Goal: Task Accomplishment & Management: Use online tool/utility

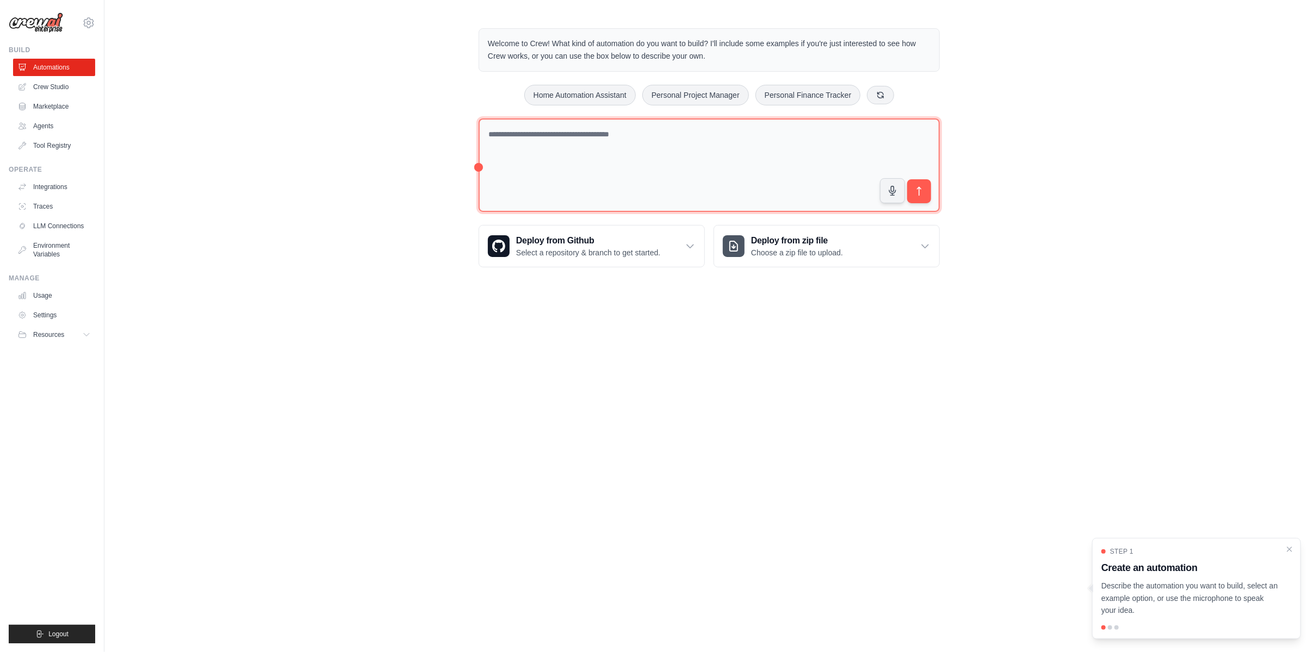
click at [581, 140] on textarea at bounding box center [708, 166] width 461 height 94
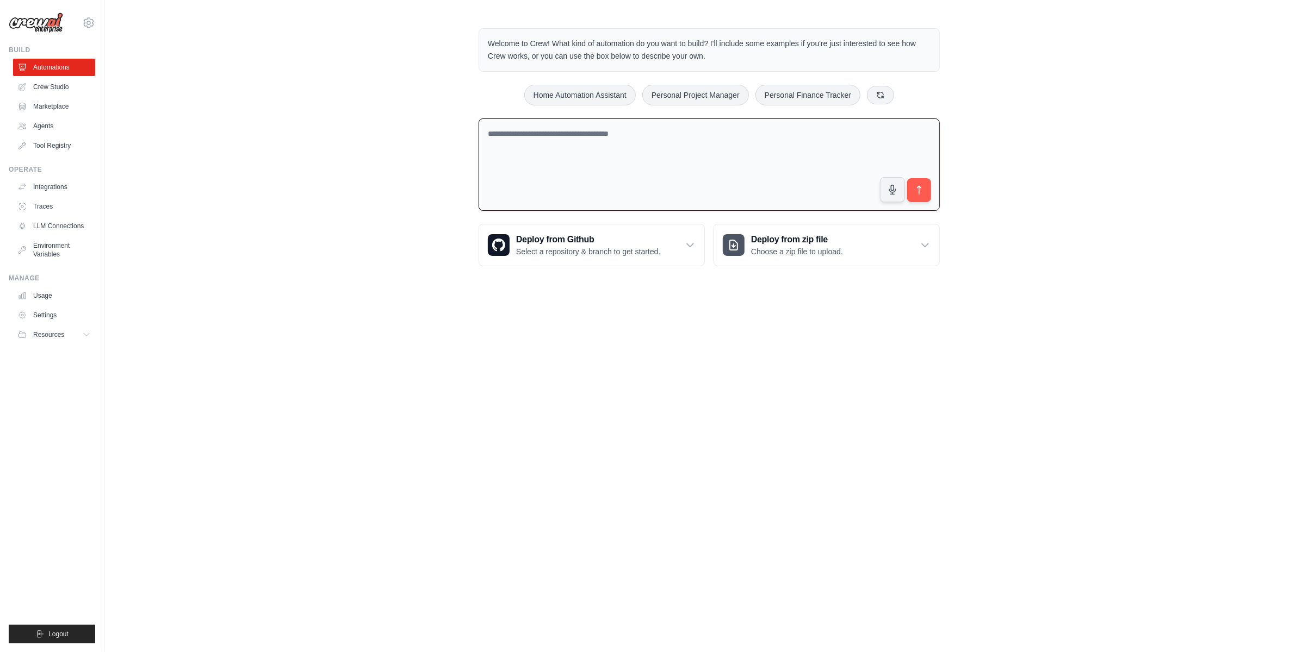
drag, startPoint x: 482, startPoint y: 46, endPoint x: 747, endPoint y: 58, distance: 264.5
click at [747, 58] on div "Welcome to Crew! What kind of automation do you want to build? I'll include som…" at bounding box center [708, 49] width 461 height 43
copy p "Welcome to Crew! What kind of automation do you want to build? I'll include som…"
click at [565, 126] on textarea at bounding box center [708, 165] width 461 height 93
click at [565, 133] on textarea at bounding box center [708, 165] width 461 height 93
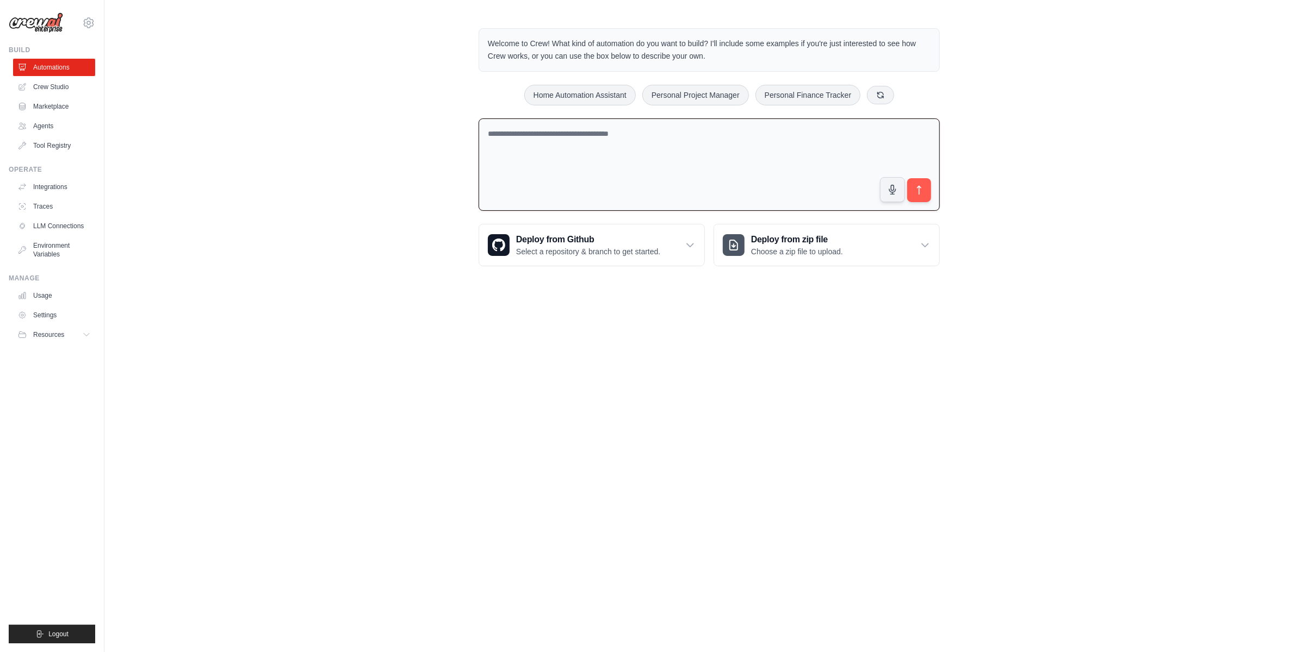
paste textarea "**********"
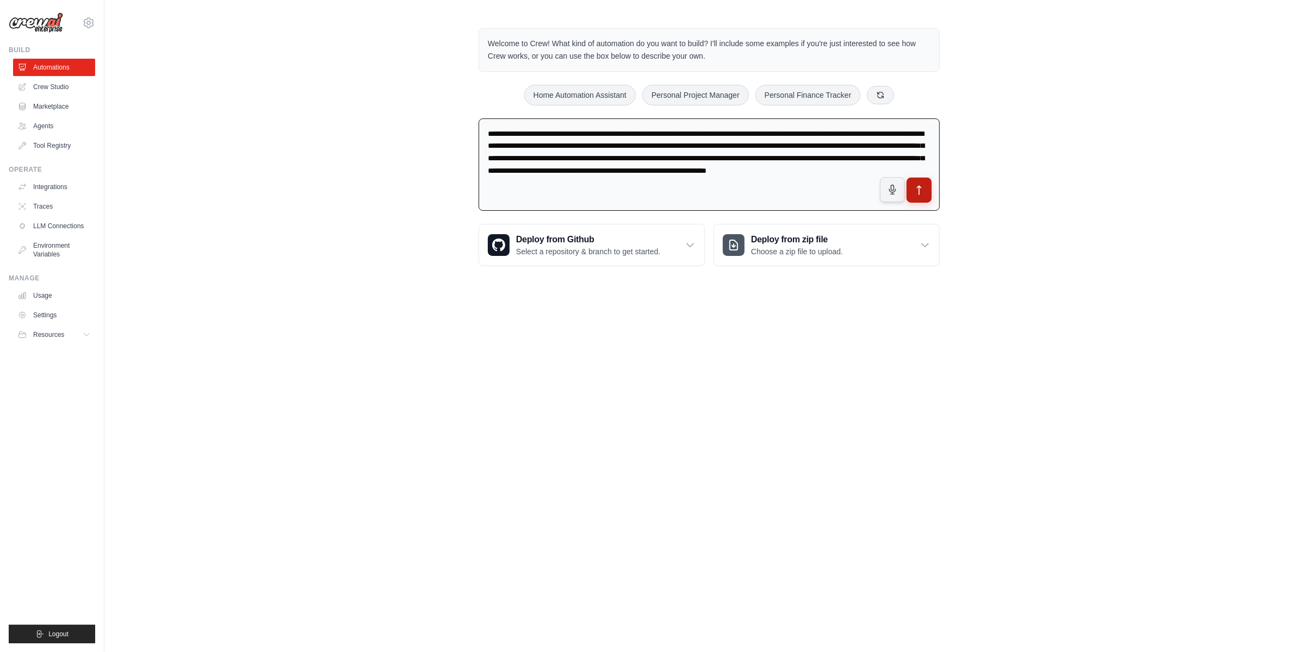
type textarea "**********"
click at [918, 194] on icon "submit" at bounding box center [918, 190] width 11 height 11
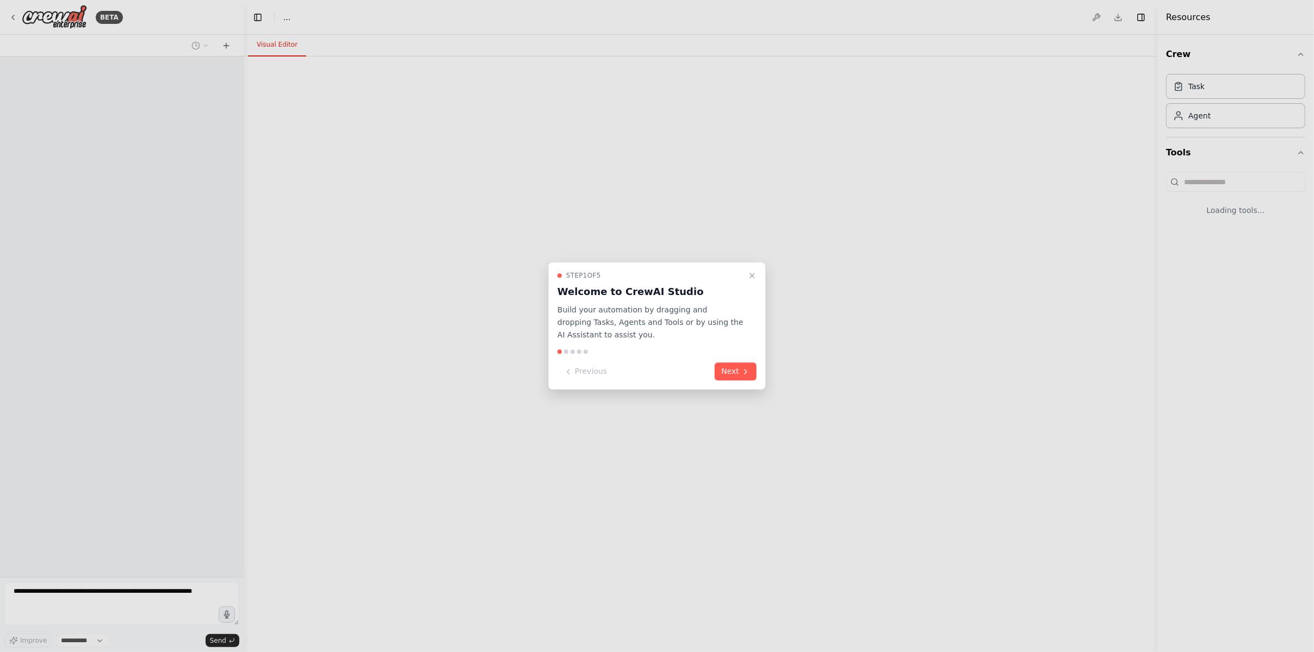
select select "****"
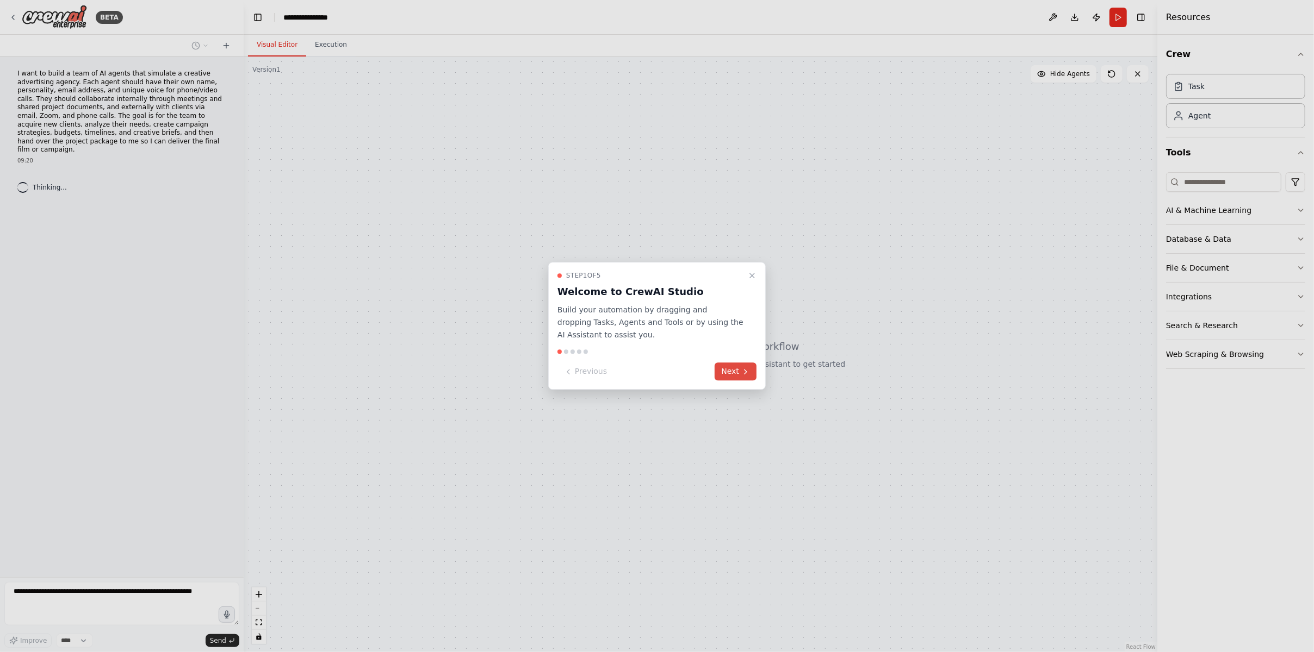
click at [737, 366] on button "Next" at bounding box center [735, 372] width 42 height 18
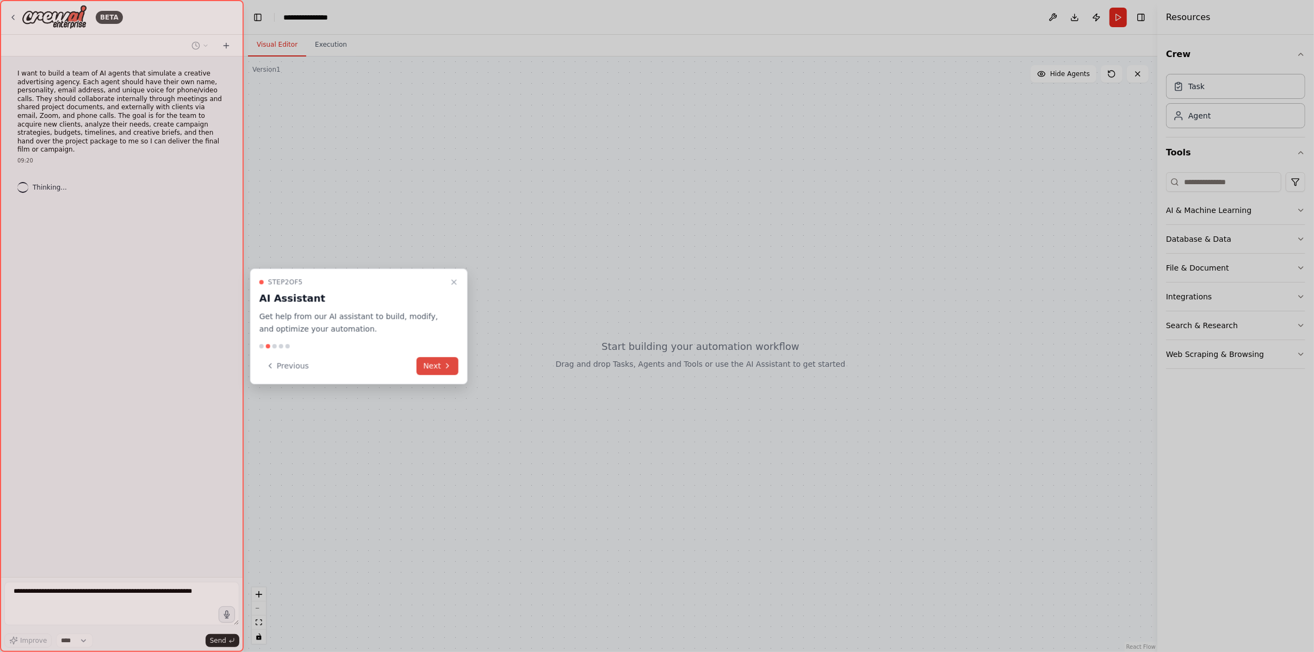
click at [436, 369] on button "Next" at bounding box center [438, 366] width 42 height 18
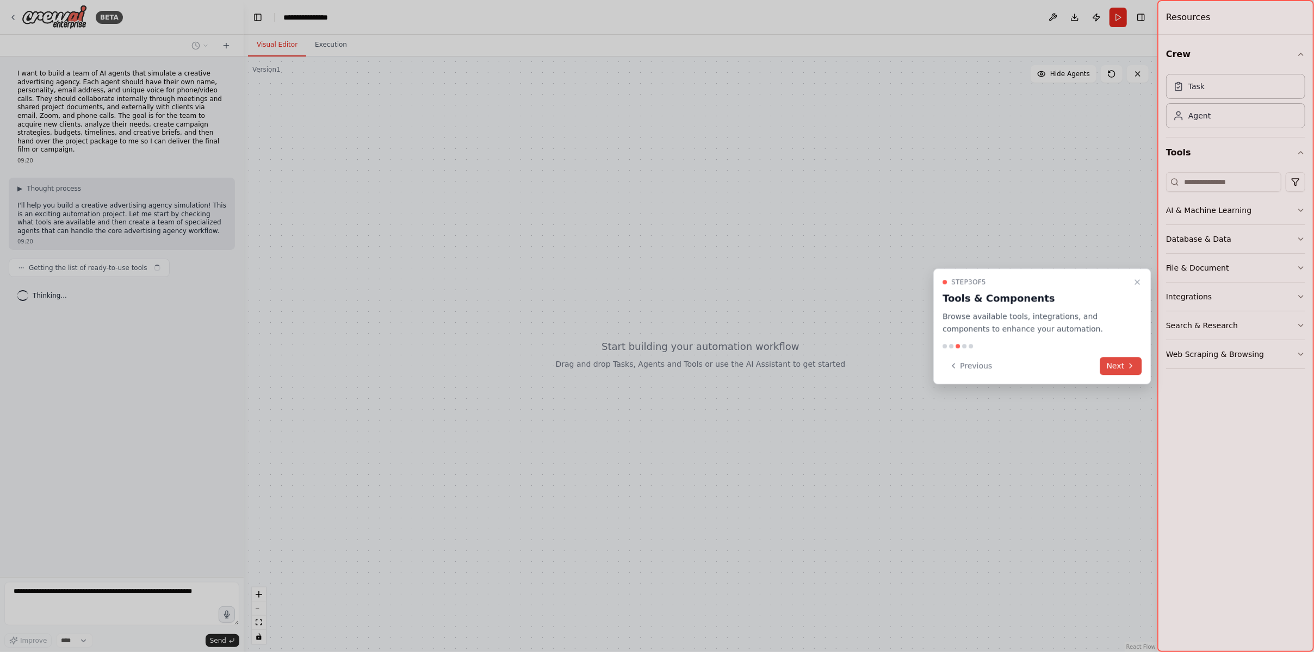
click at [1115, 362] on button "Next" at bounding box center [1121, 366] width 42 height 18
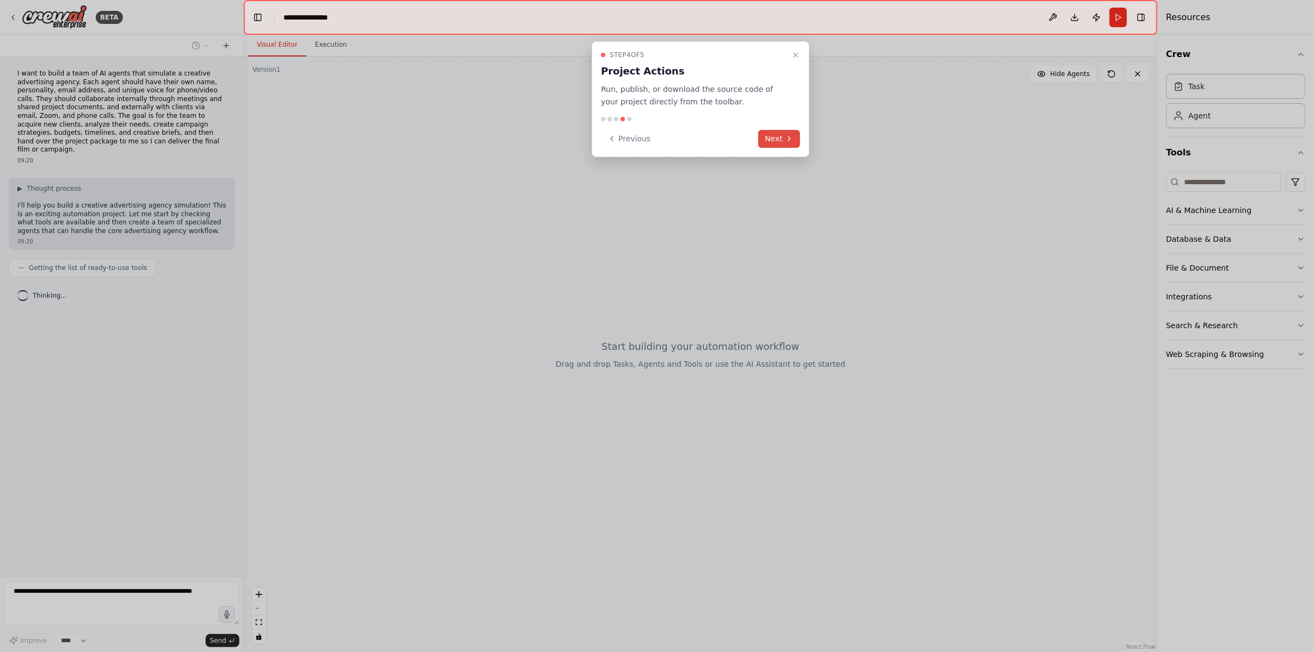
click at [782, 137] on button "Next" at bounding box center [779, 139] width 42 height 18
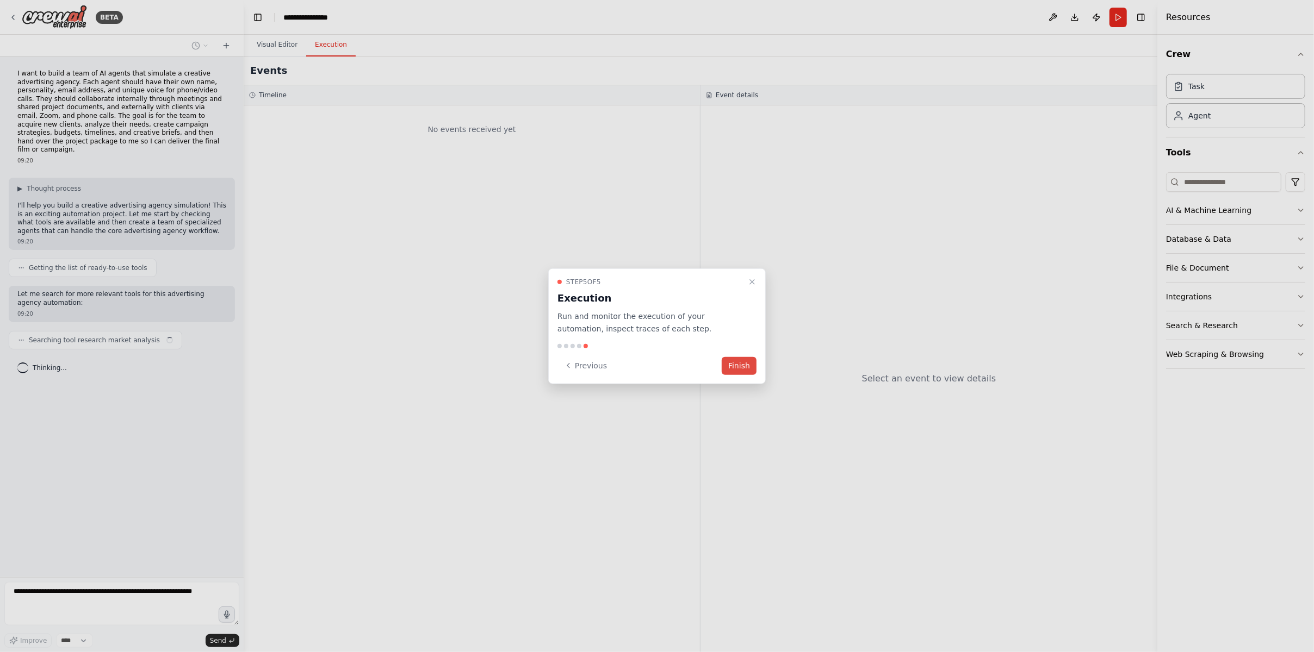
click at [732, 368] on button "Finish" at bounding box center [739, 366] width 35 height 18
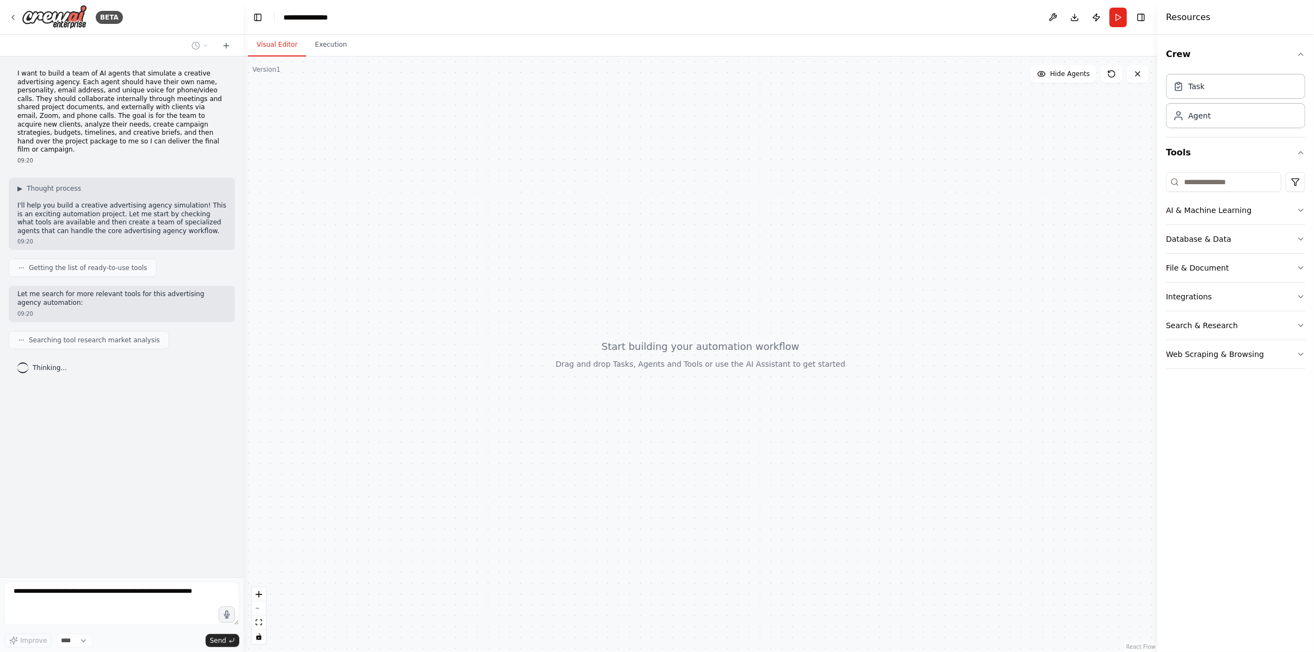
click at [307, 17] on div "**********" at bounding box center [310, 17] width 54 height 11
click at [333, 16] on div "**********" at bounding box center [324, 17] width 82 height 11
drag, startPoint x: 304, startPoint y: 15, endPoint x: 505, endPoint y: 10, distance: 200.7
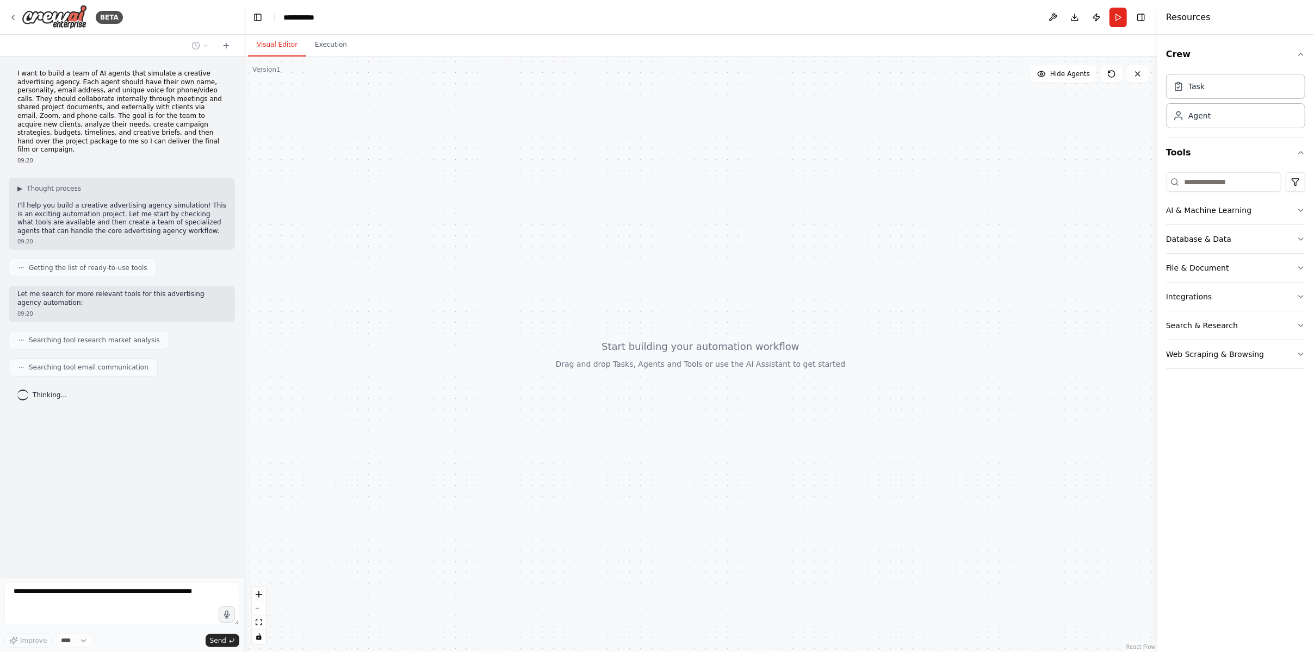
click at [556, 14] on header "**********" at bounding box center [700, 17] width 913 height 35
click at [304, 15] on div "**********" at bounding box center [304, 17] width 42 height 11
click at [355, 16] on div "**********" at bounding box center [324, 17] width 82 height 11
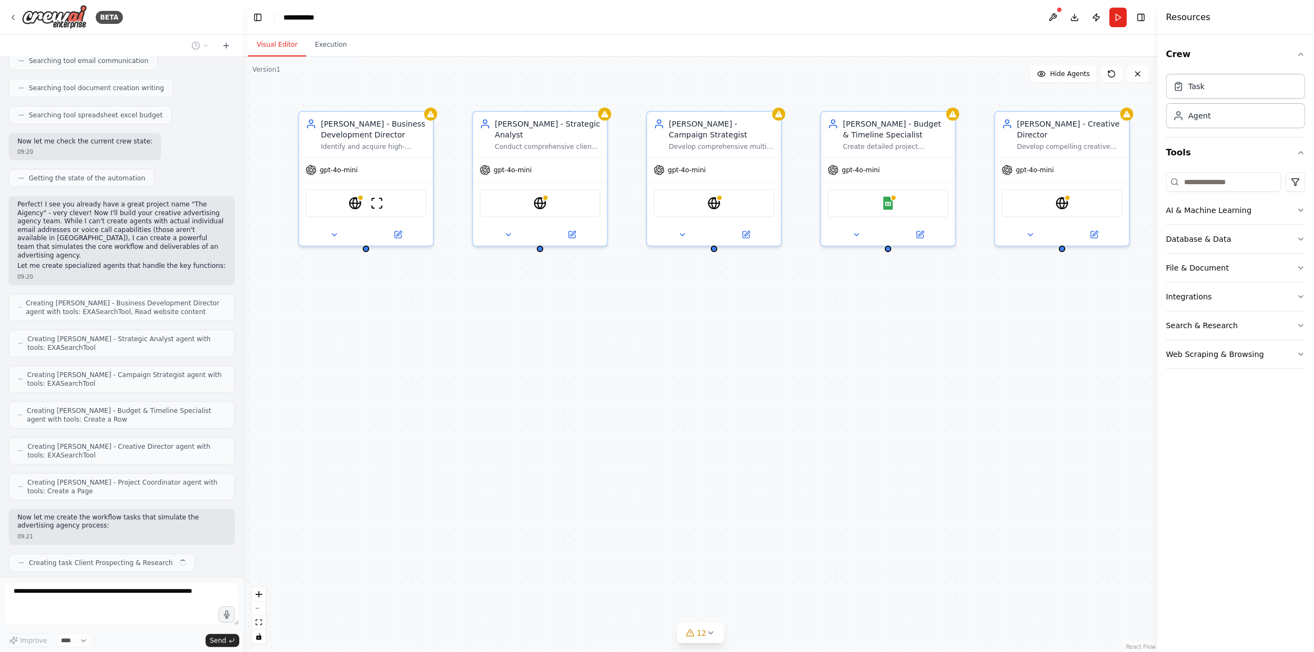
scroll to position [315, 0]
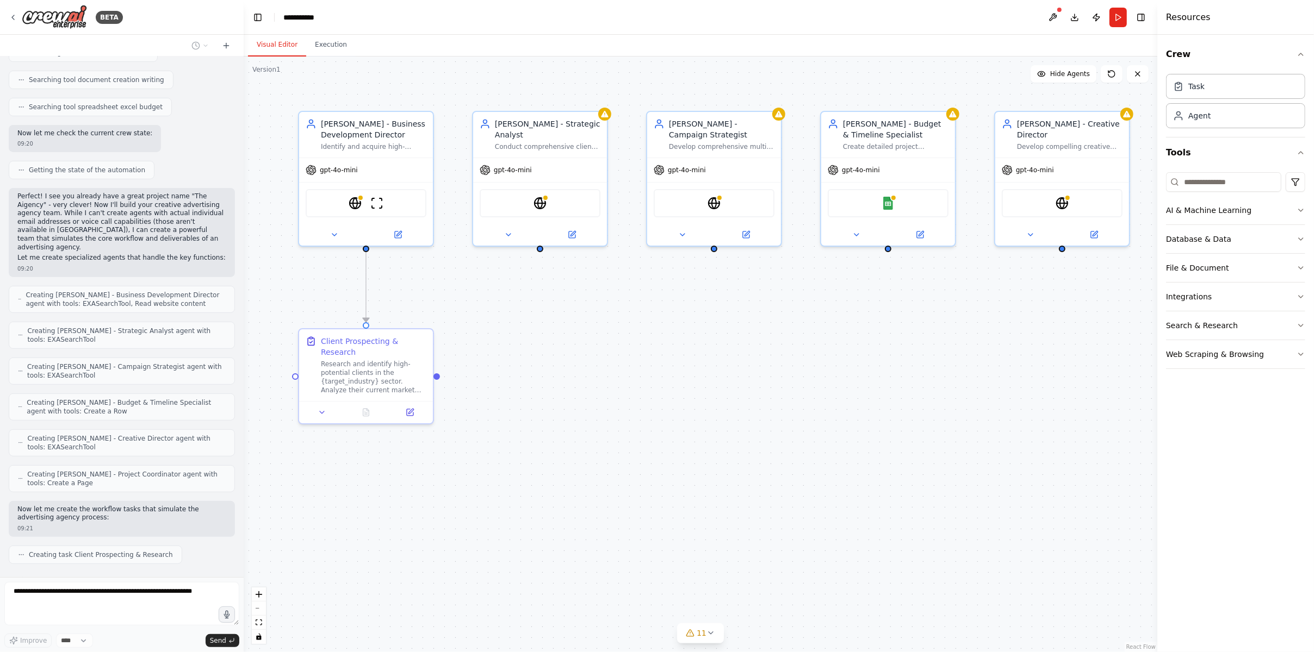
click at [28, 577] on div "Thinking..." at bounding box center [41, 582] width 49 height 11
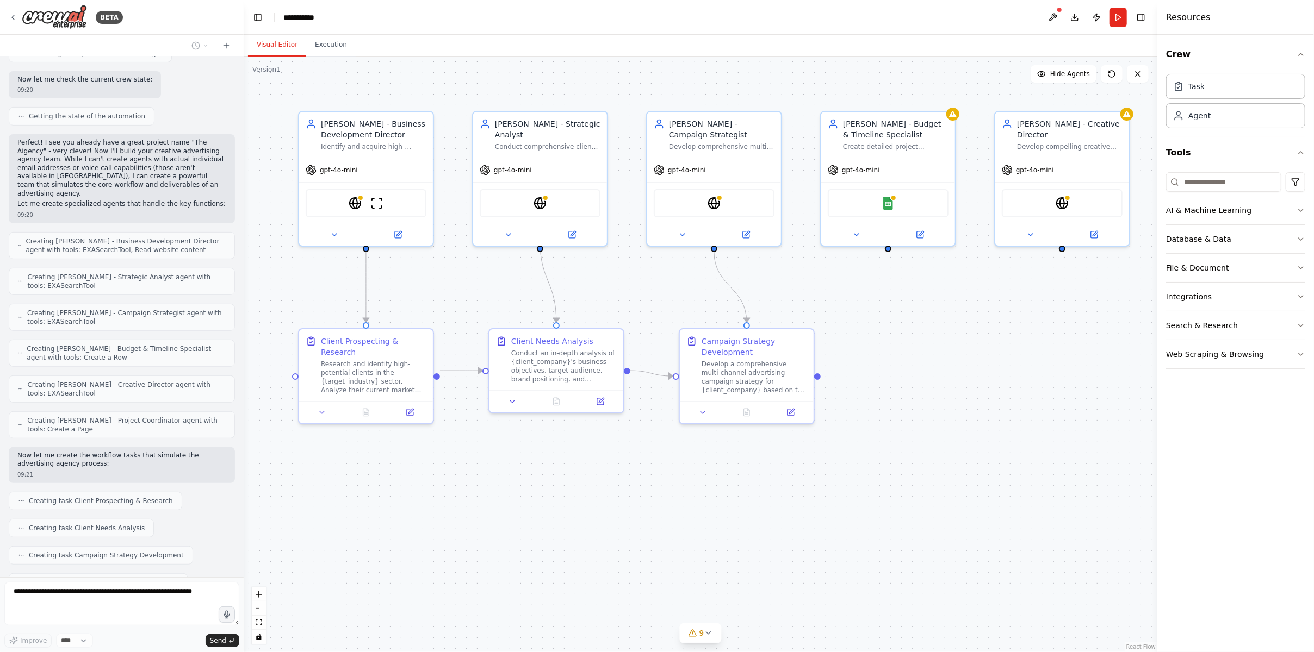
scroll to position [395, 0]
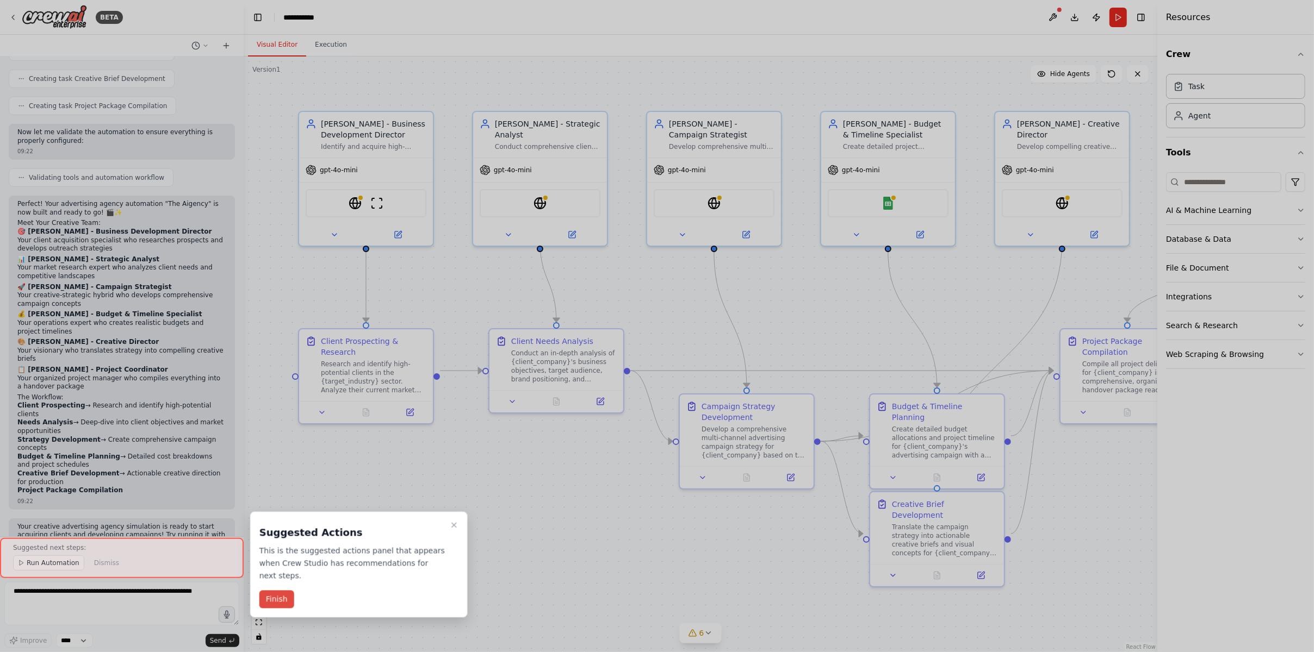
click at [275, 591] on button "Finish" at bounding box center [276, 600] width 35 height 18
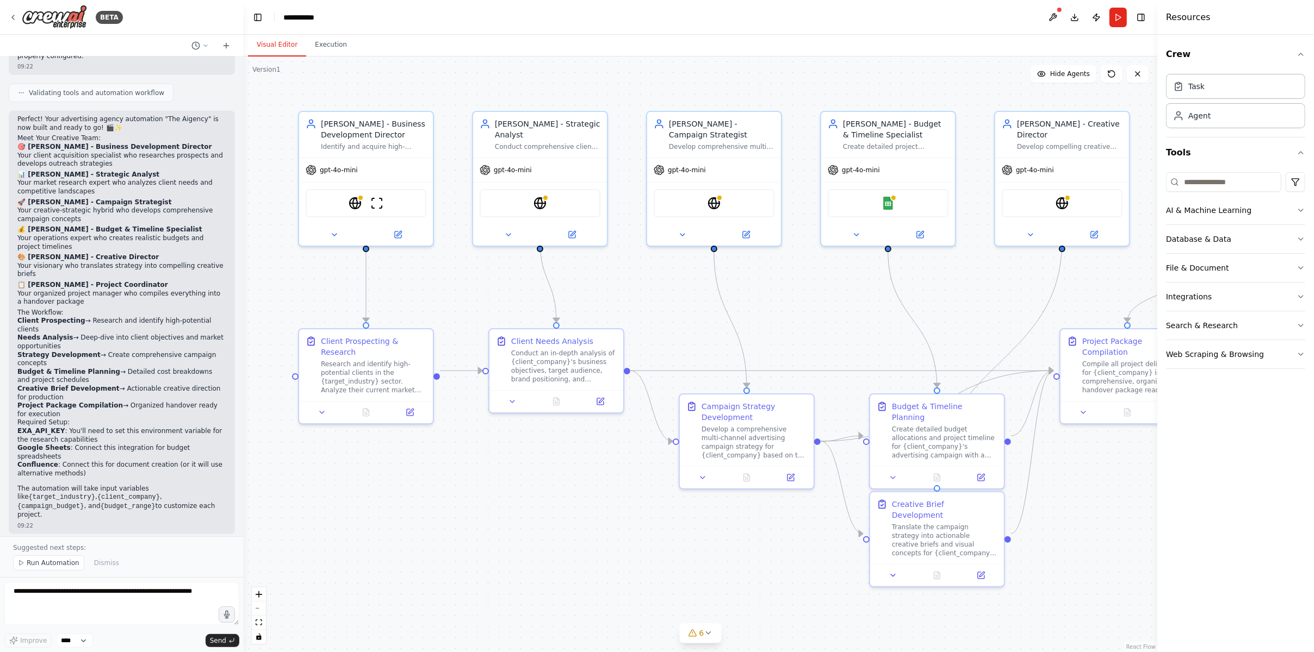
scroll to position [993, 0]
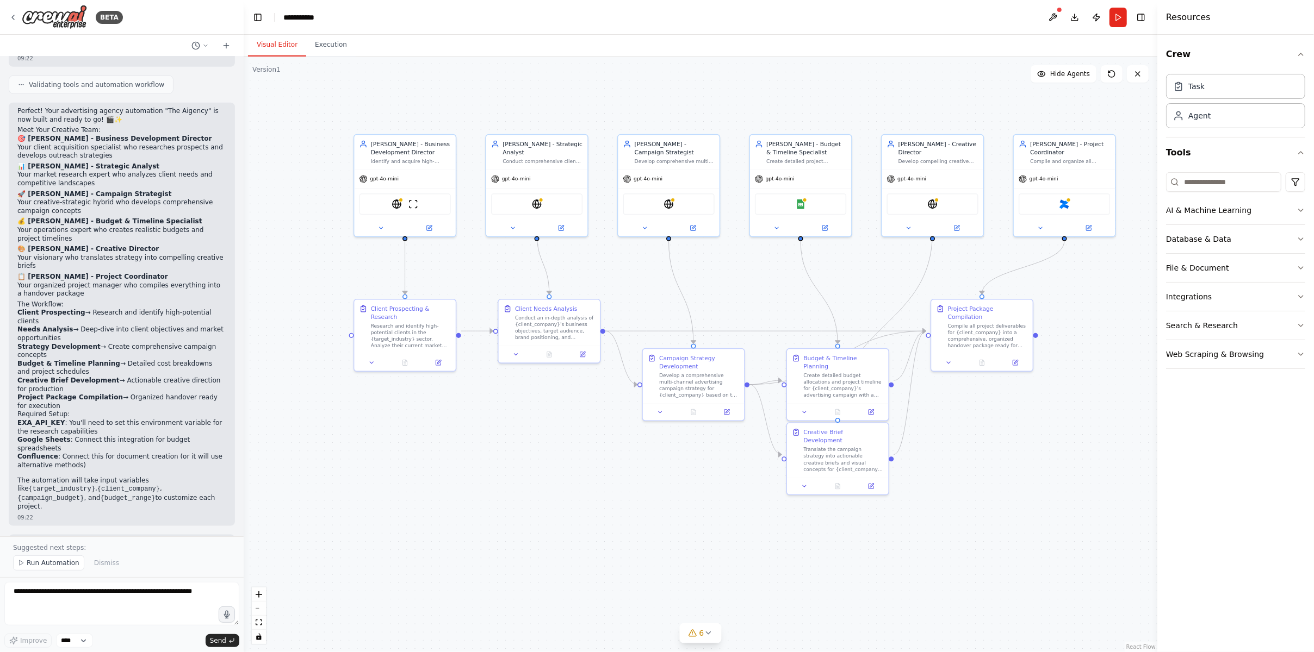
drag, startPoint x: 1016, startPoint y: 276, endPoint x: 924, endPoint y: 276, distance: 92.4
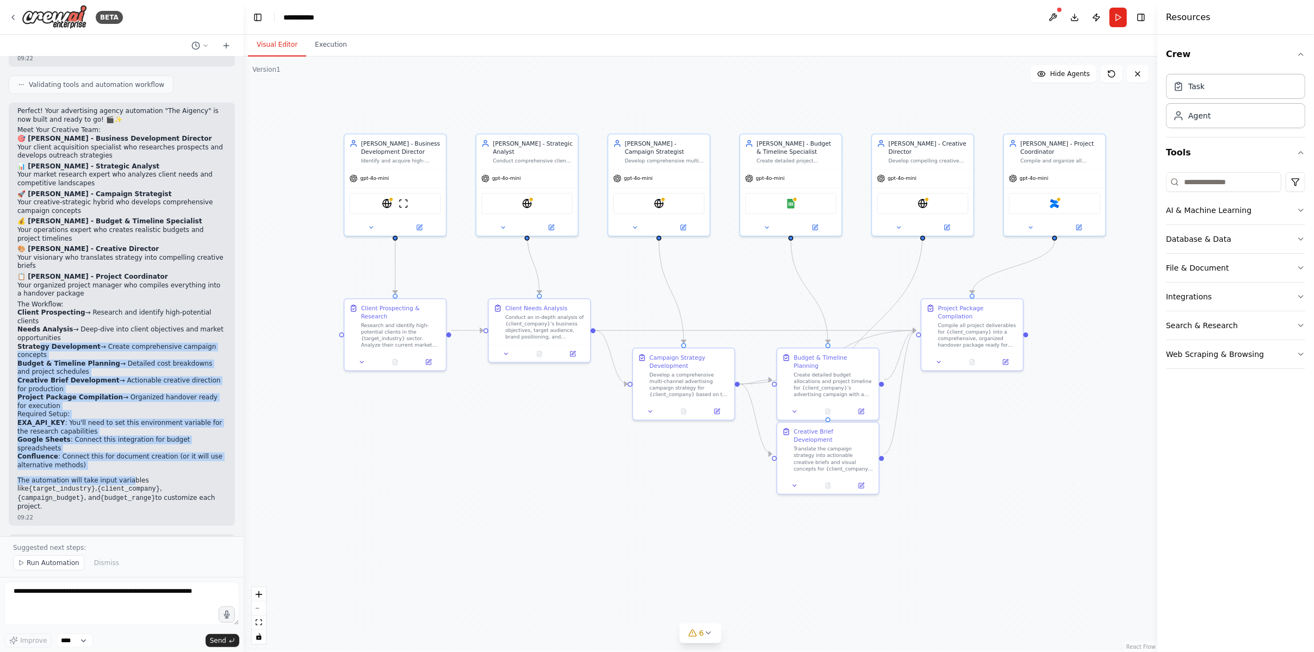
drag, startPoint x: 119, startPoint y: 416, endPoint x: 35, endPoint y: 306, distance: 138.4
click at [35, 306] on div "Perfect! Your advertising agency automation "The Aigency" is now built and read…" at bounding box center [121, 309] width 209 height 405
click at [35, 343] on strong "Strategy Development" at bounding box center [58, 347] width 83 height 8
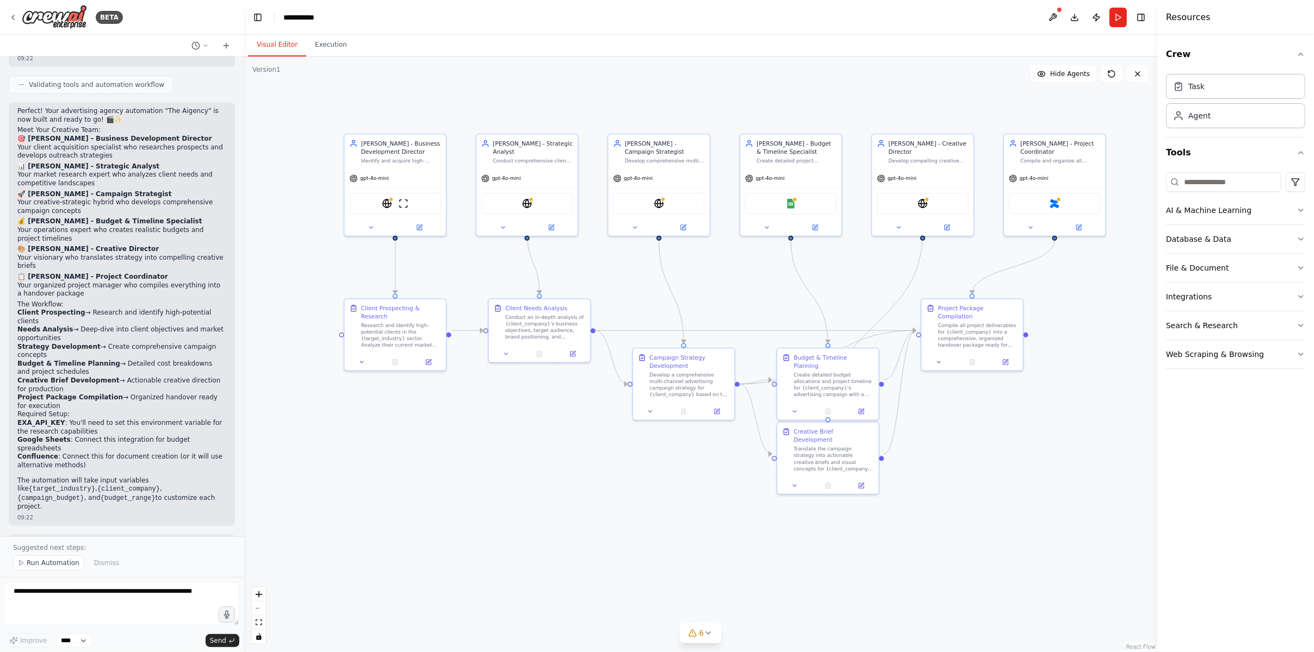
drag, startPoint x: 14, startPoint y: 85, endPoint x: 142, endPoint y: 438, distance: 376.2
click at [142, 438] on div "Perfect! Your advertising agency automation "The Aigency" is now built and read…" at bounding box center [122, 315] width 226 height 424
copy div "Perfect! Your advertising agency automation "The Aigency" is now built and read…"
click at [92, 539] on p "Your creative advertising agency simulation is ready to start acquiring clients…" at bounding box center [121, 564] width 209 height 51
click at [96, 586] on textarea at bounding box center [121, 603] width 235 height 43
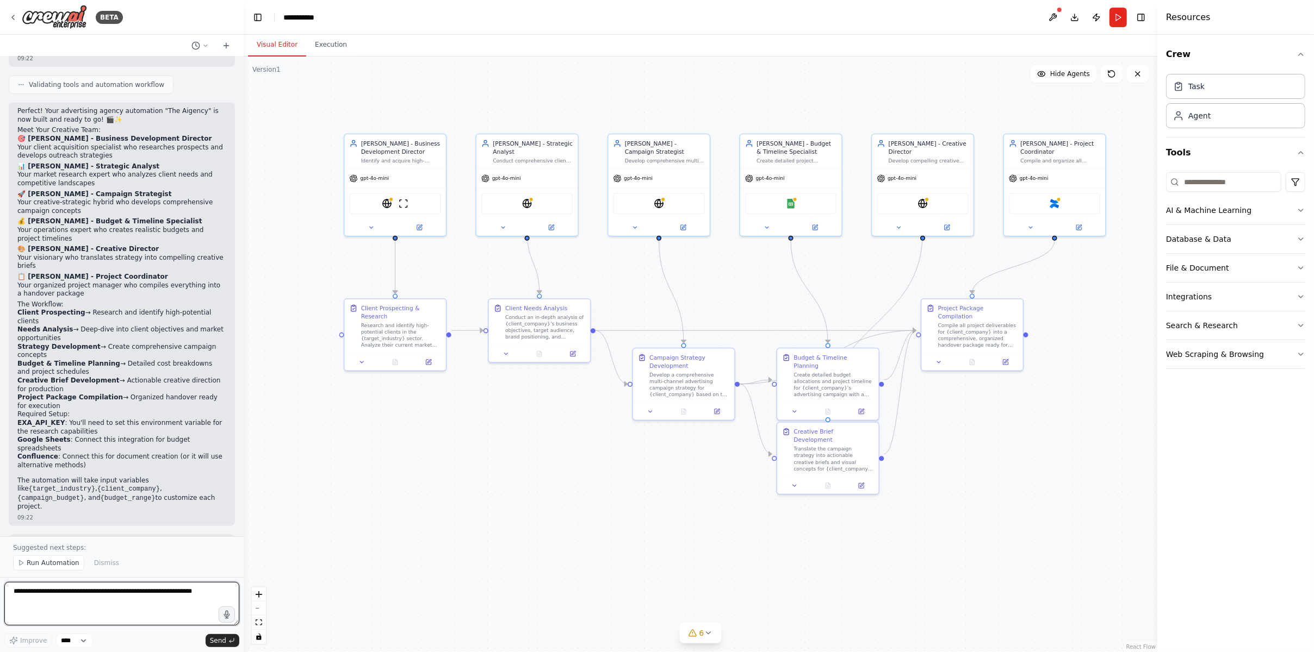
paste textarea "**********"
type textarea "**********"
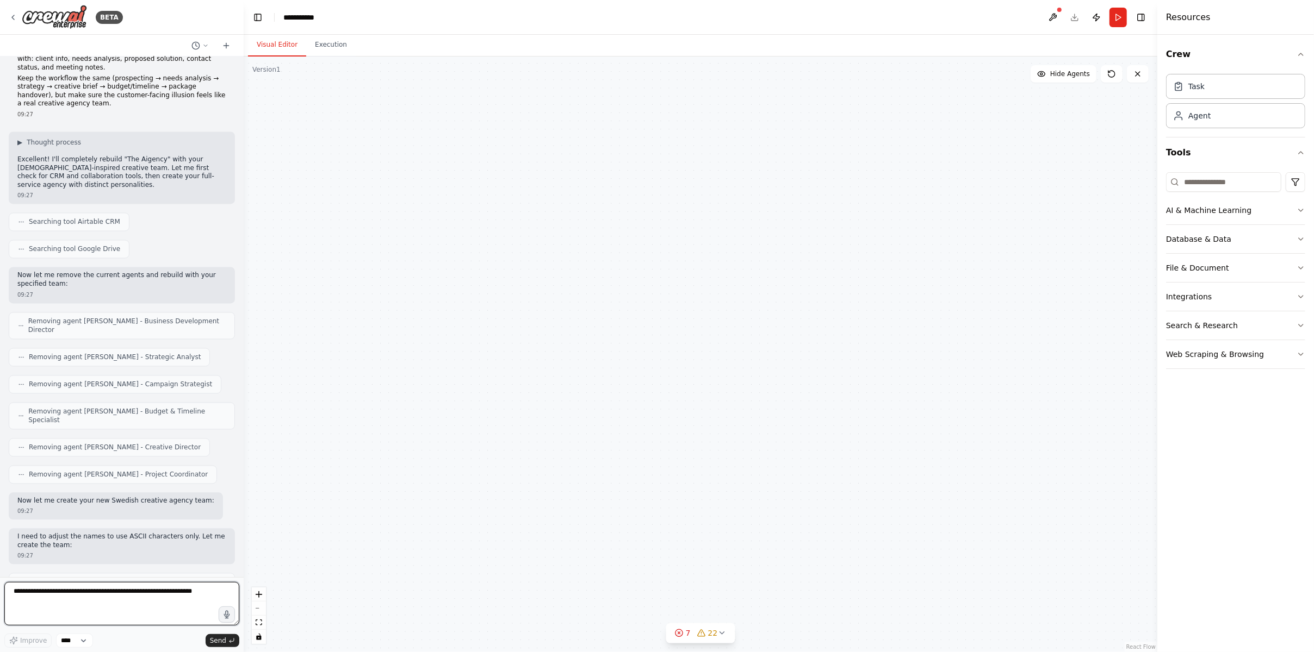
scroll to position [2500, 0]
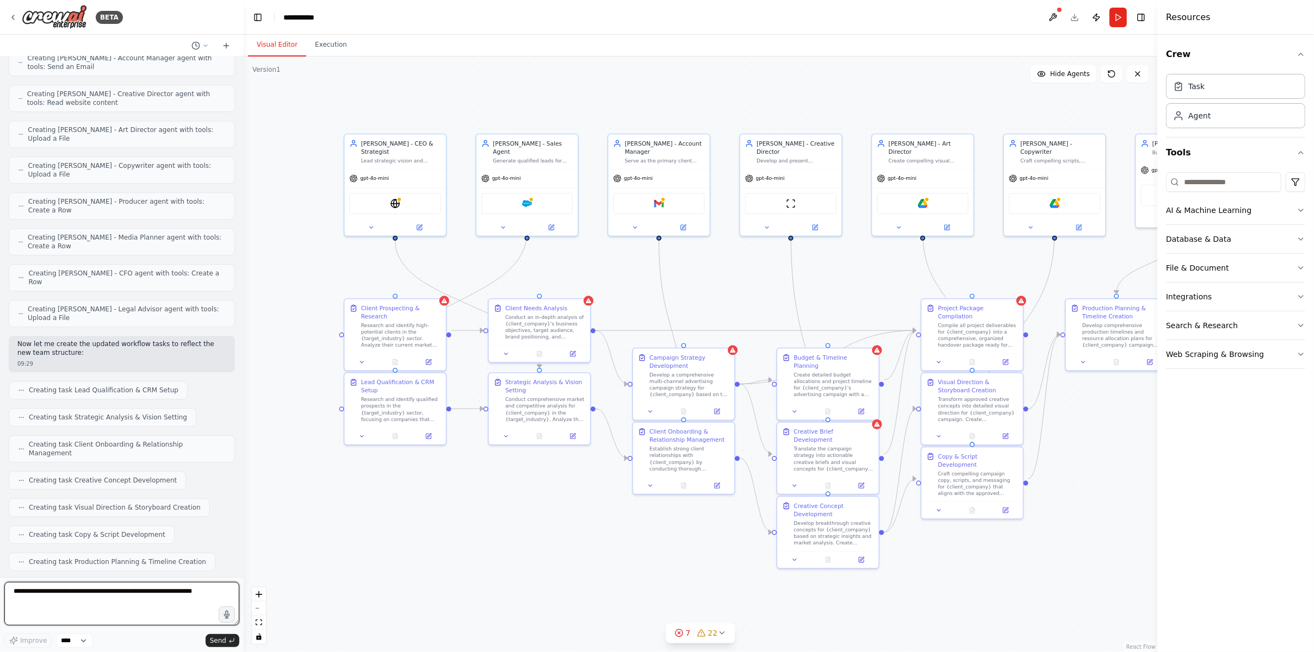
click at [105, 608] on textarea at bounding box center [121, 603] width 235 height 43
type textarea "********"
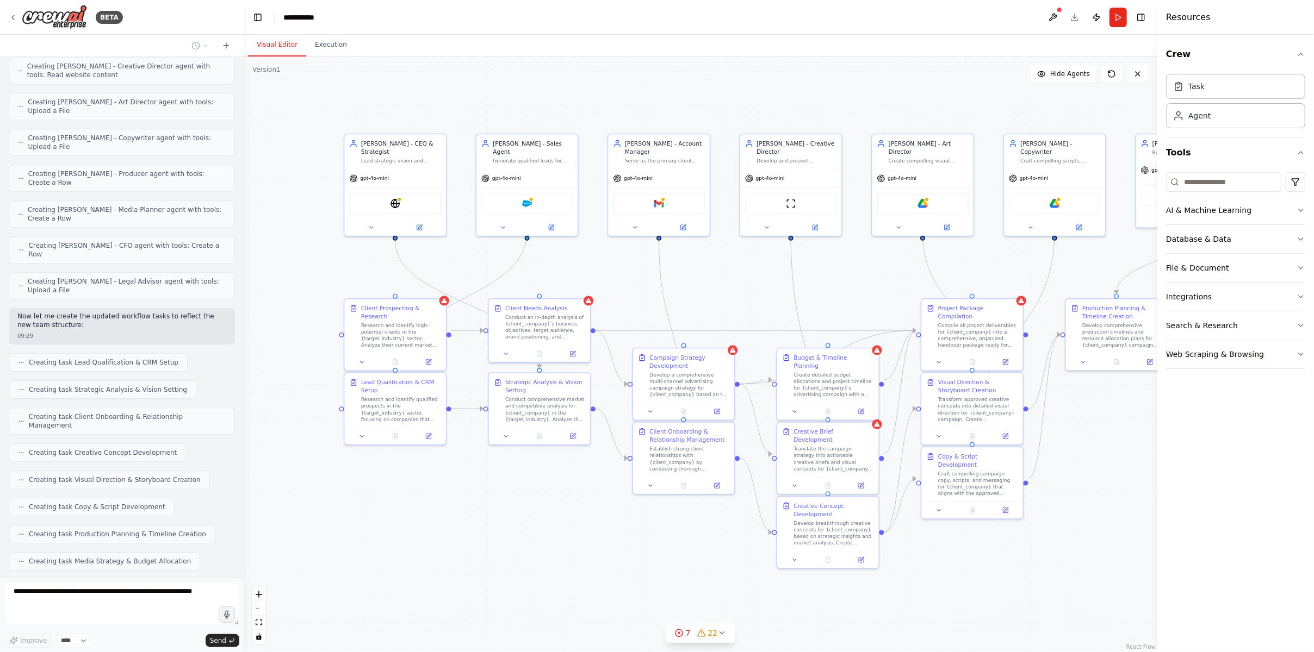
scroll to position [2565, 0]
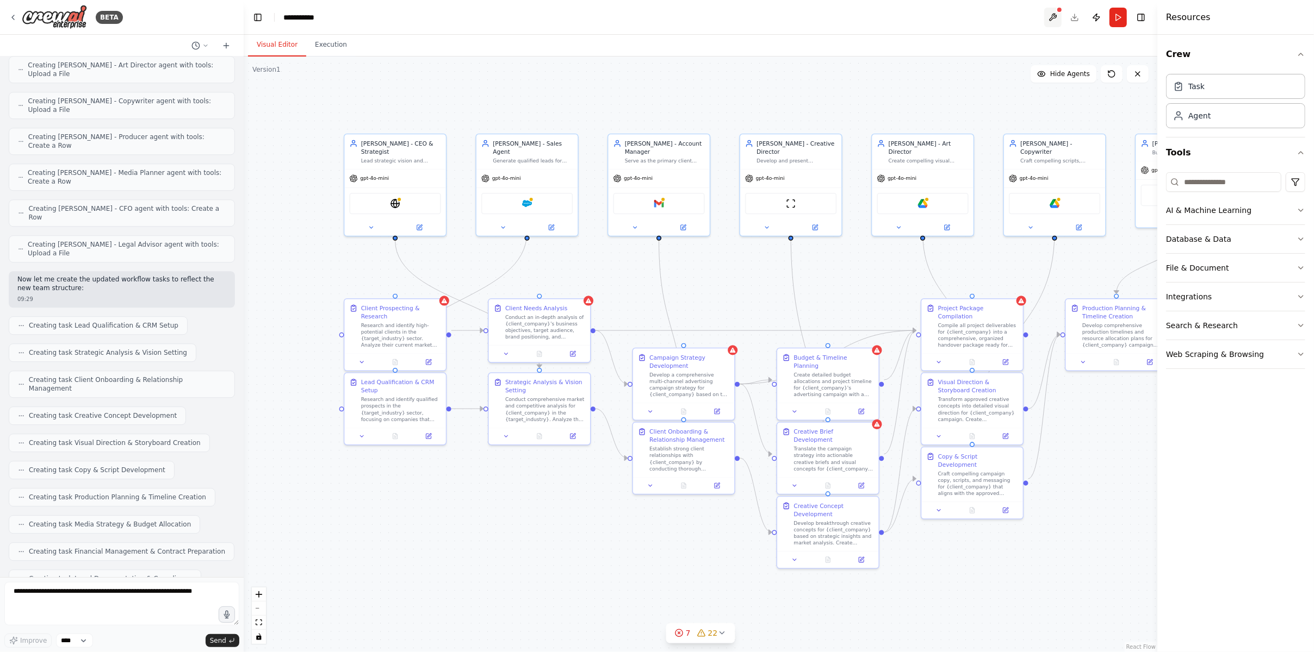
click at [1054, 16] on button at bounding box center [1052, 18] width 17 height 20
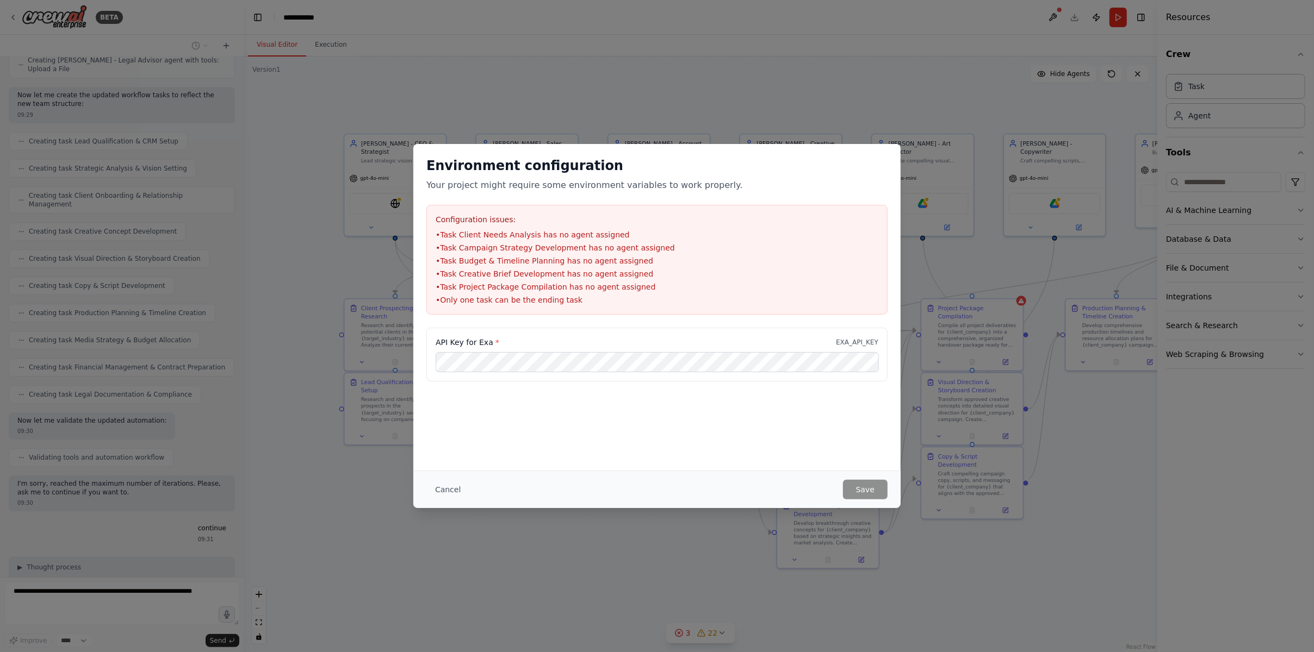
scroll to position [2780, 0]
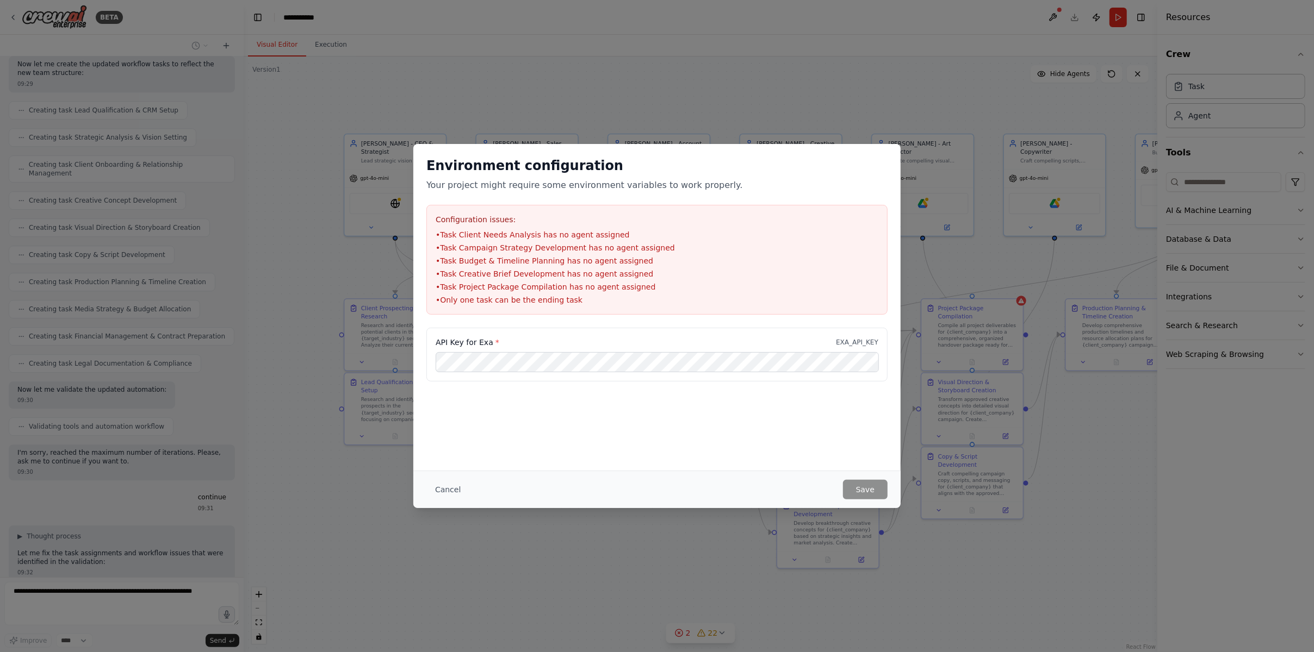
click at [261, 182] on div "Environment configuration Your project might require some environment variables…" at bounding box center [657, 326] width 1314 height 652
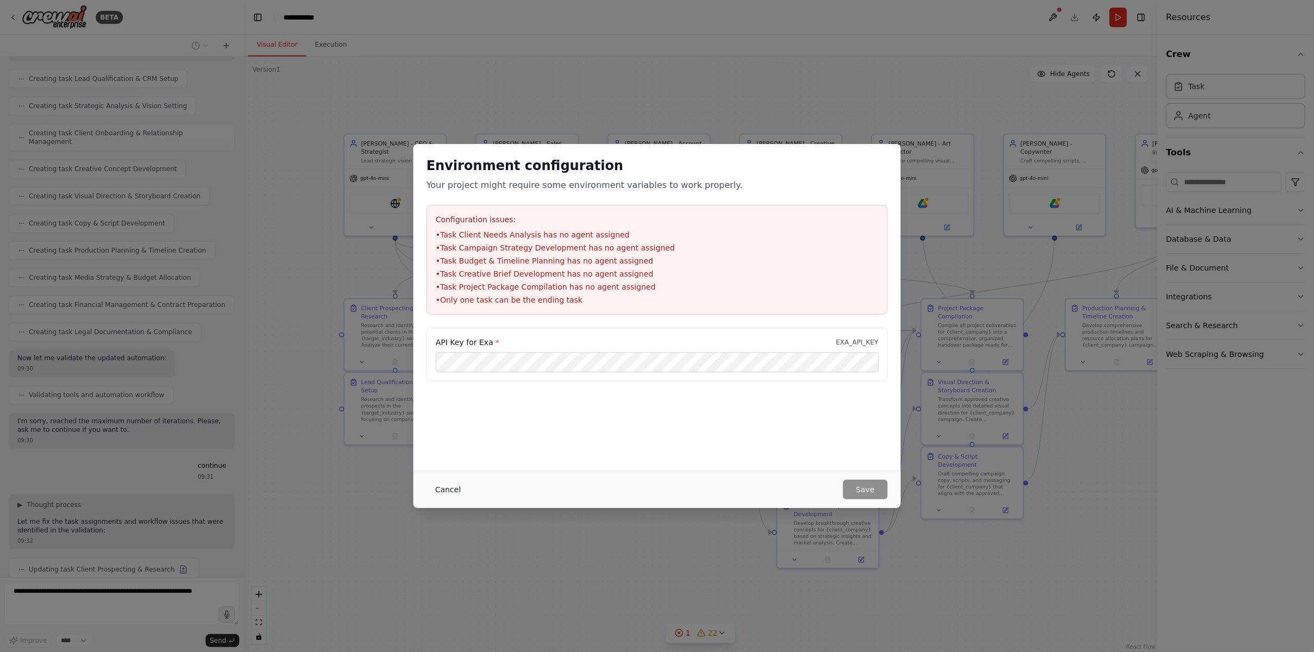
click at [445, 489] on button "Cancel" at bounding box center [447, 490] width 43 height 20
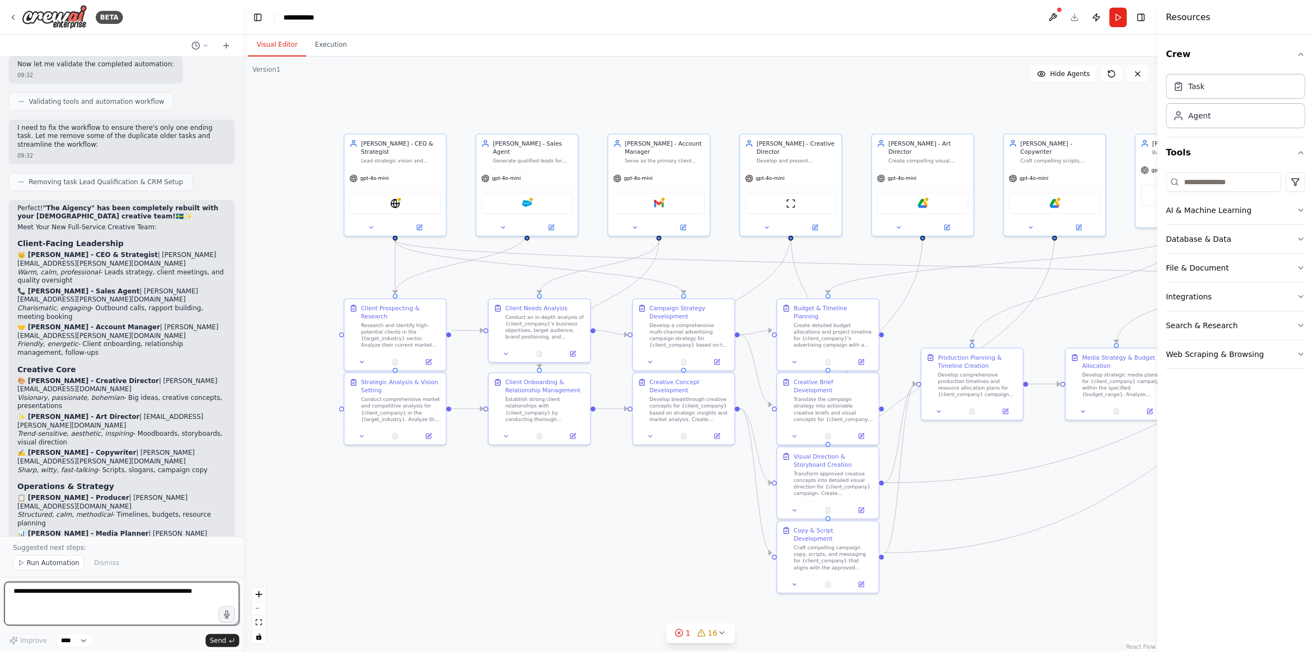
scroll to position [3881, 0]
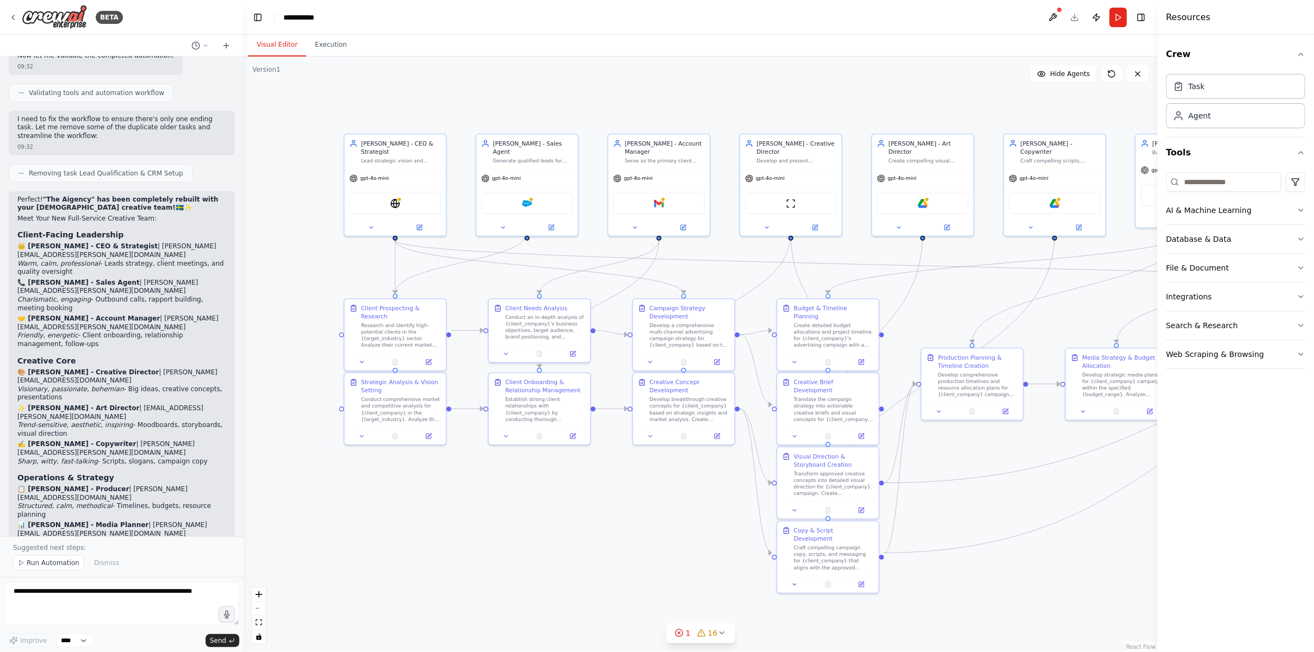
drag, startPoint x: 18, startPoint y: 456, endPoint x: 151, endPoint y: 458, distance: 133.2
drag, startPoint x: 27, startPoint y: 487, endPoint x: 114, endPoint y: 499, distance: 87.3
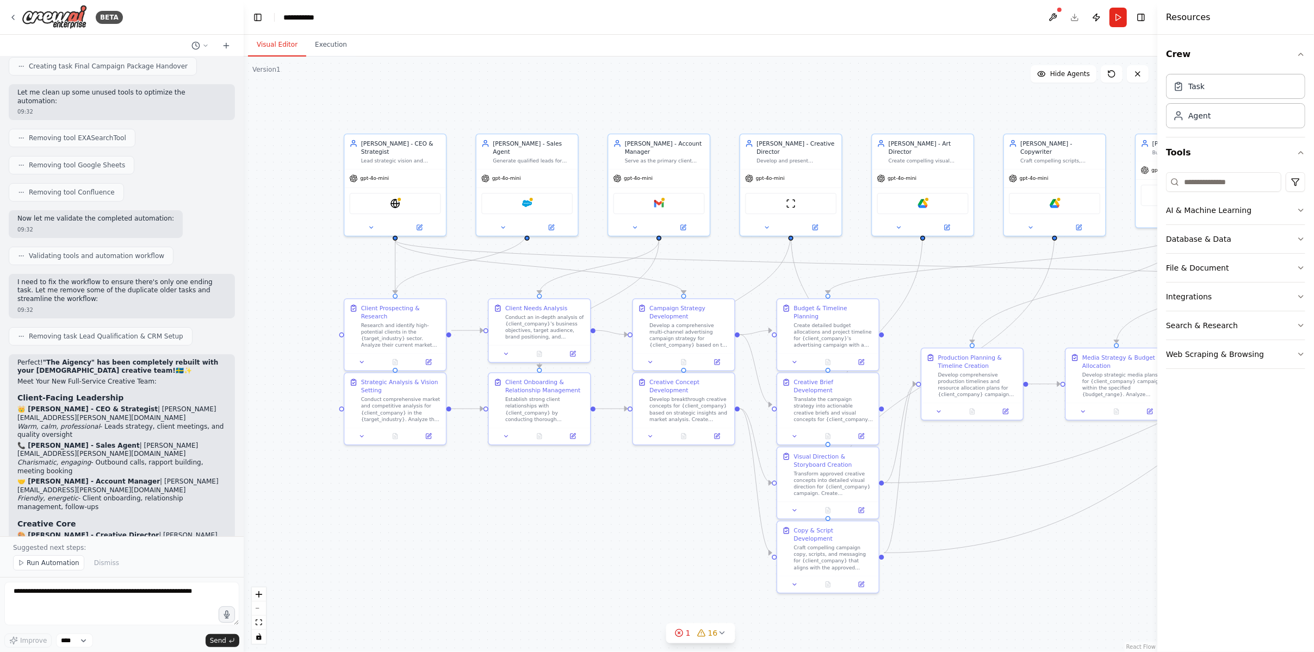
scroll to position [3555, 0]
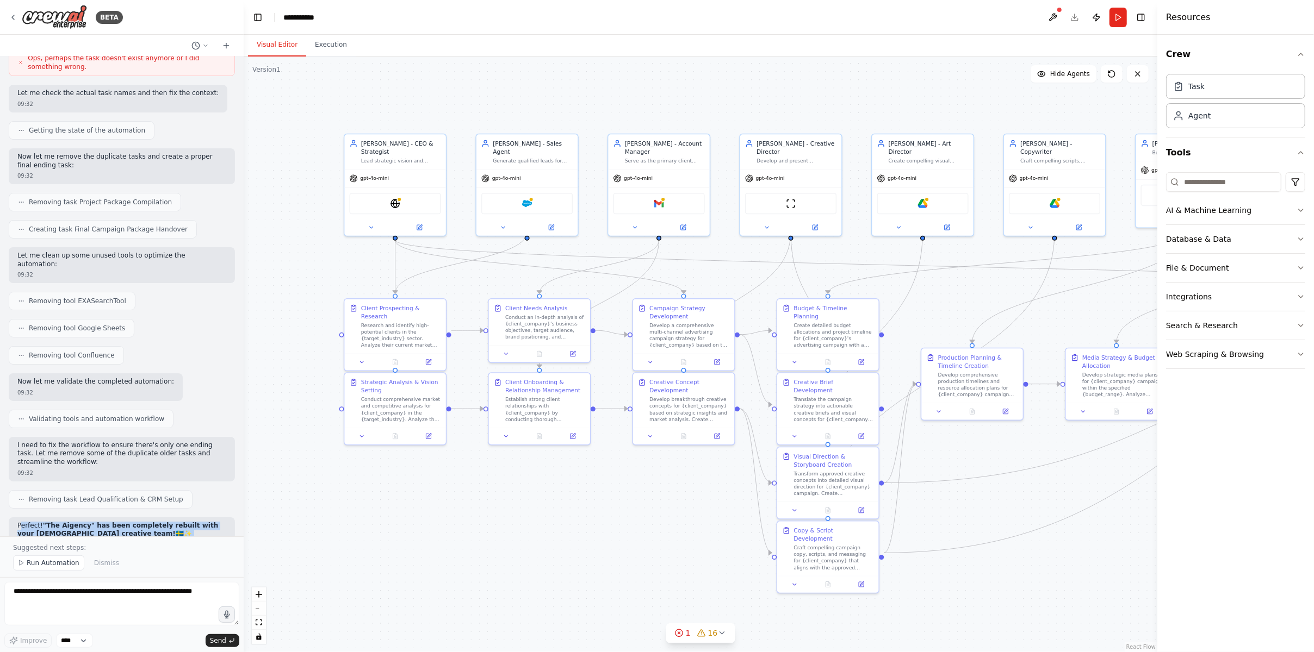
drag, startPoint x: 20, startPoint y: 324, endPoint x: 101, endPoint y: 400, distance: 111.5
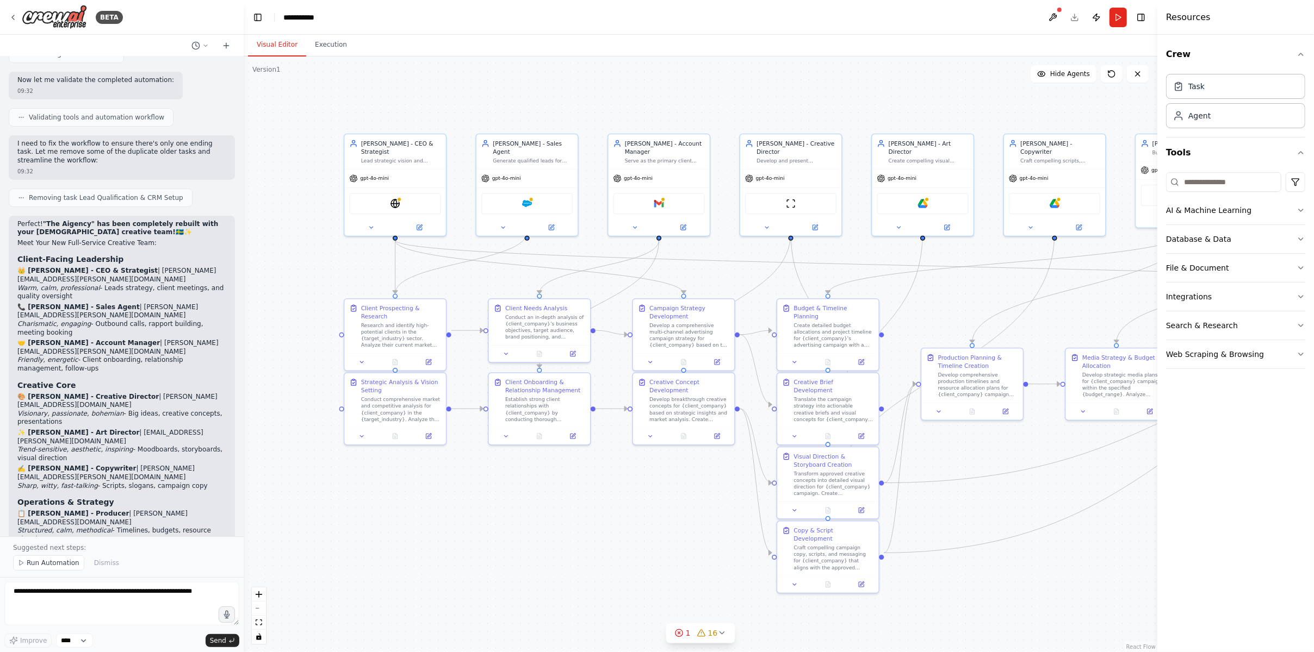
scroll to position [3881, 0]
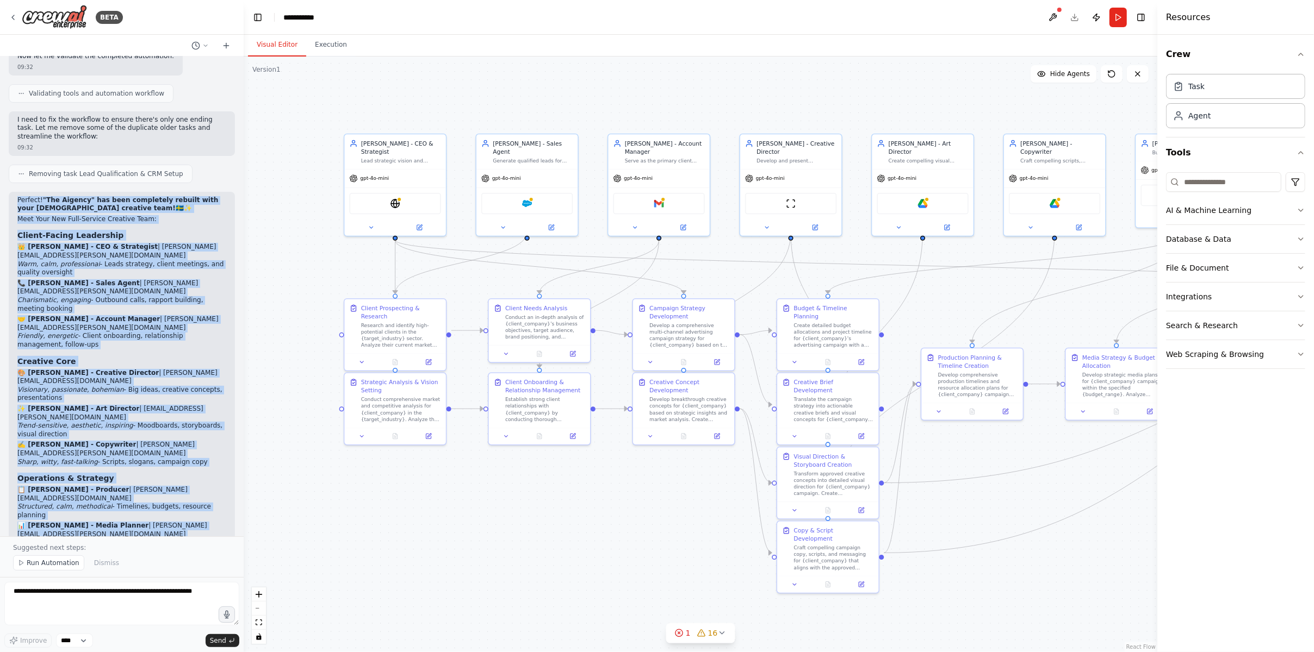
drag, startPoint x: 17, startPoint y: 320, endPoint x: 182, endPoint y: 514, distance: 254.2
click at [182, 514] on div "Perfect! "The Aigency" has been completely rebuilt with your Swedish creative t…" at bounding box center [121, 509] width 209 height 626
copy div "Perfect! "The Aigency" has been completely rebuilt with your Swedish creative t…"
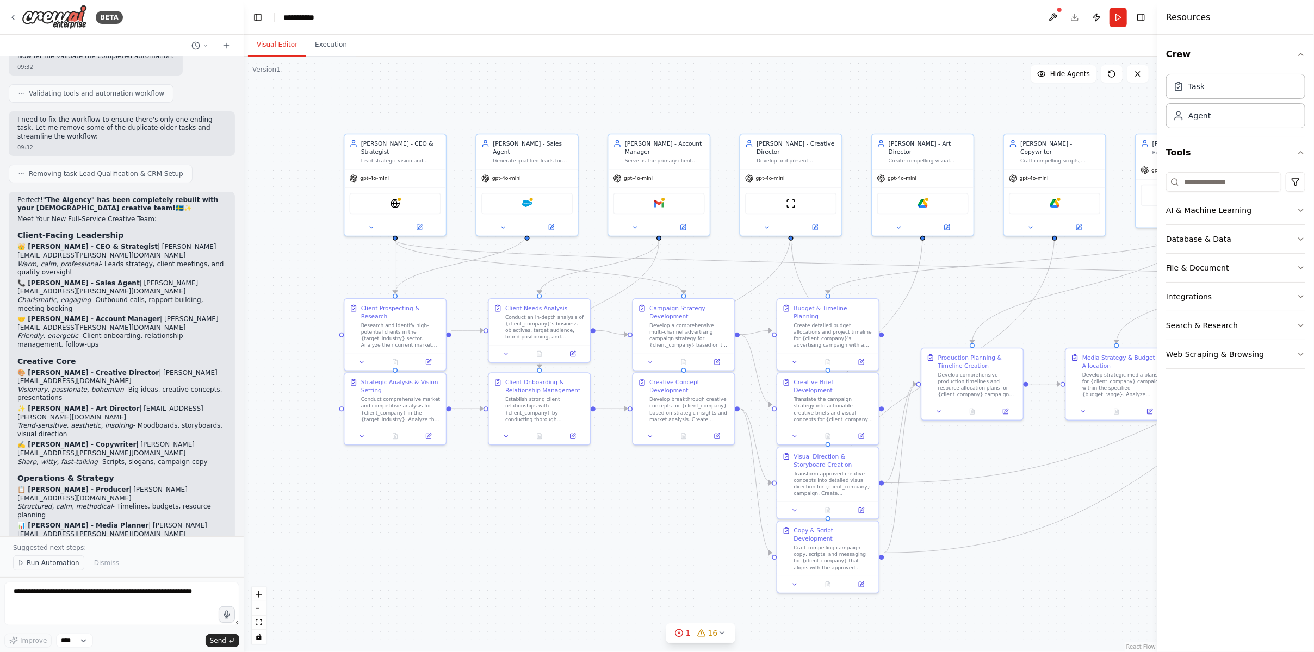
click at [40, 561] on span "Run Automation" at bounding box center [53, 563] width 53 height 9
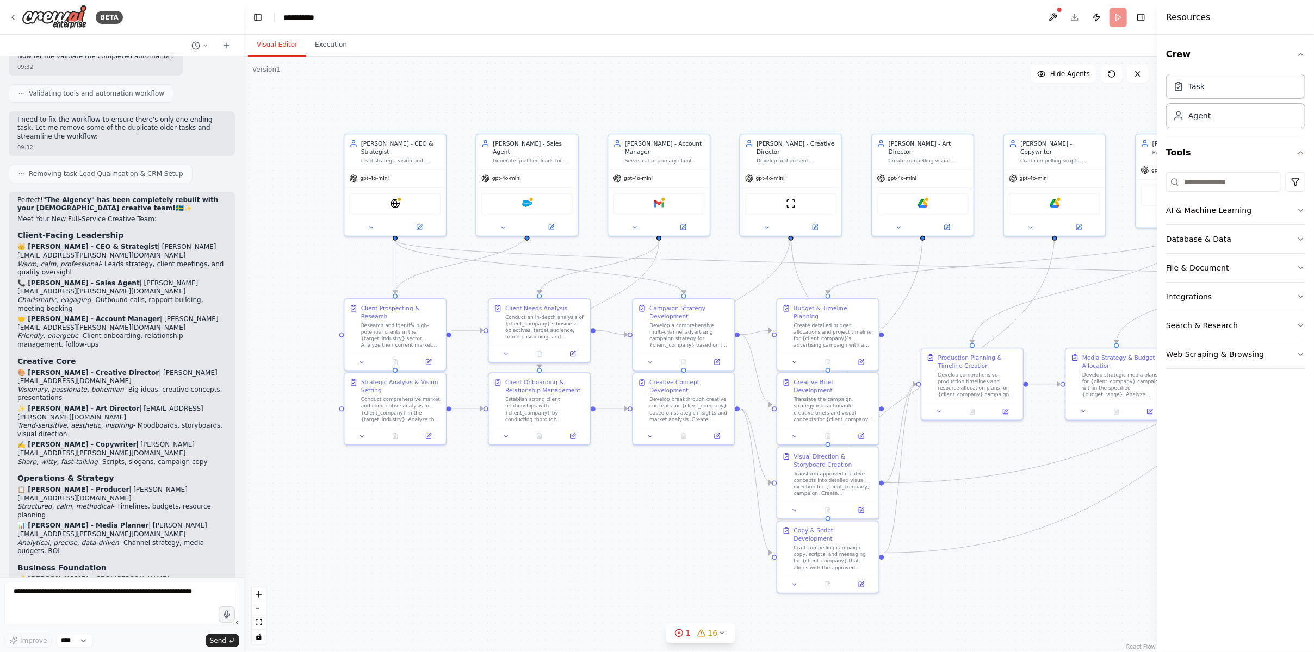
scroll to position [3840, 0]
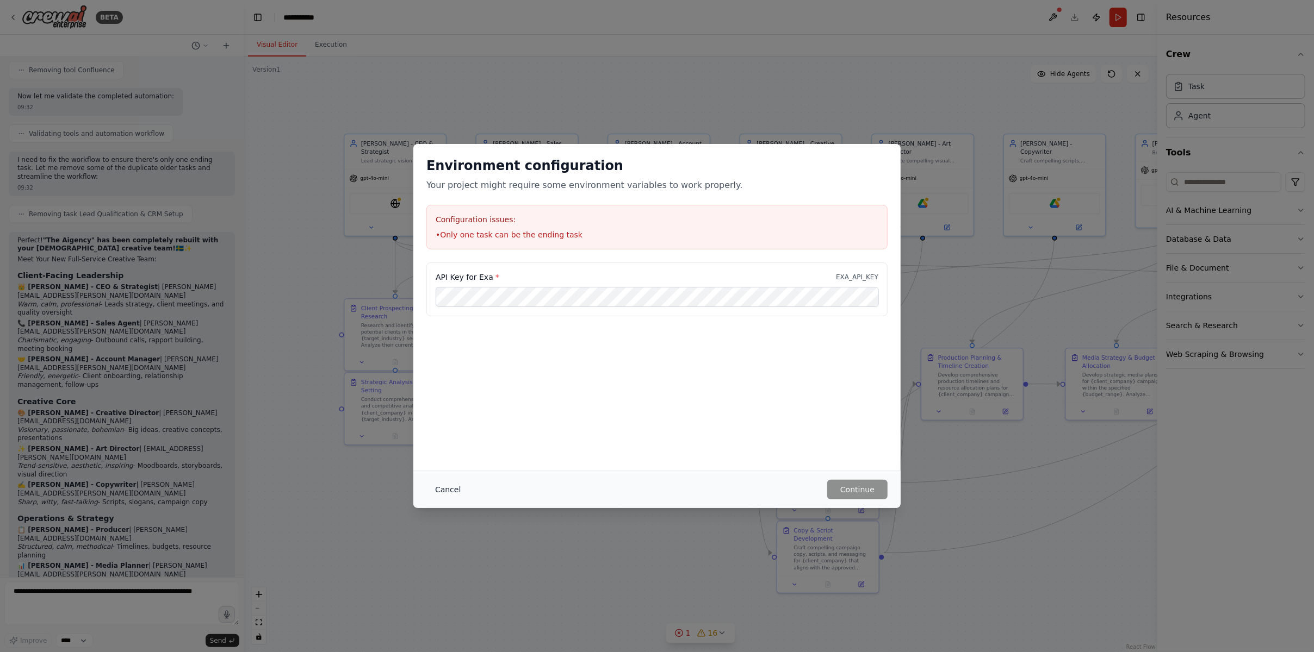
click at [450, 489] on button "Cancel" at bounding box center [447, 490] width 43 height 20
